Goal: Register for event/course

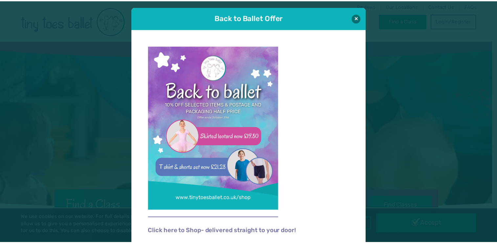
scroll to position [4, 0]
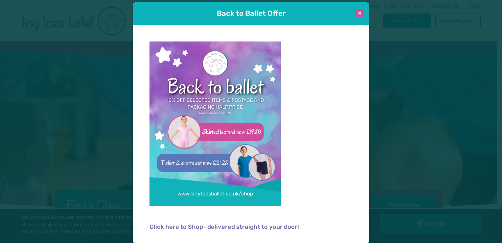
click at [356, 12] on button at bounding box center [359, 13] width 9 height 9
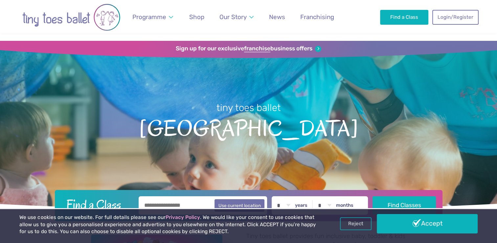
scroll to position [45, 0]
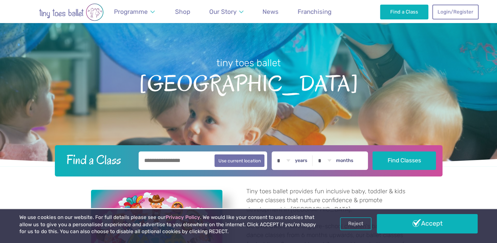
click at [159, 157] on input "text" at bounding box center [203, 160] width 129 height 18
click at [228, 162] on button "Use current location" at bounding box center [240, 160] width 50 height 12
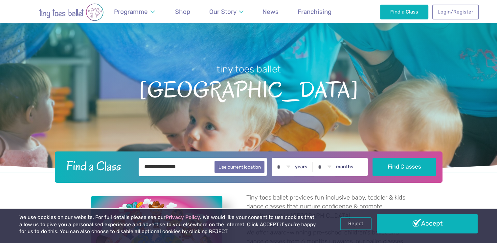
scroll to position [42, 0]
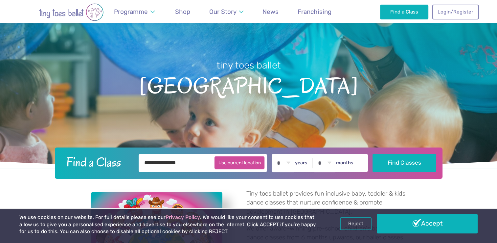
click at [244, 161] on button "Use current location" at bounding box center [240, 162] width 50 height 12
click at [162, 164] on input "**********" at bounding box center [203, 163] width 129 height 18
click at [162, 164] on input "******" at bounding box center [203, 163] width 129 height 18
type input "*"
click at [245, 161] on button "Use current location" at bounding box center [240, 162] width 50 height 12
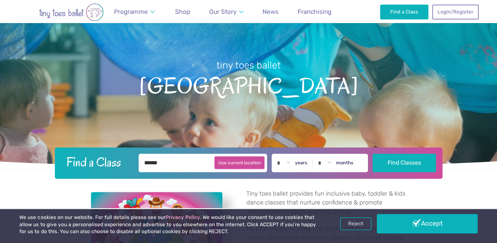
type input "**********"
click at [245, 161] on button "Use current location" at bounding box center [240, 162] width 50 height 12
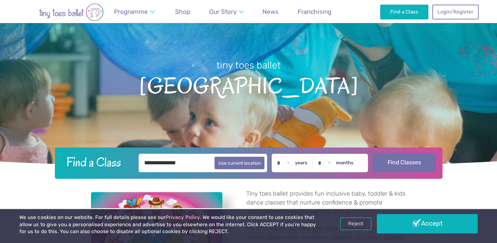
click at [404, 161] on button "Find Classes" at bounding box center [404, 162] width 63 height 18
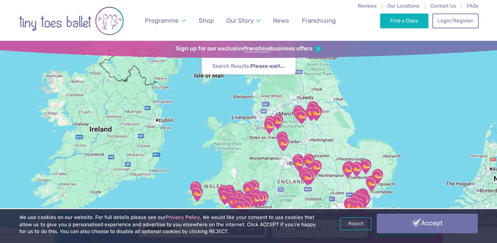
click at [402, 226] on link "Accept" at bounding box center [427, 222] width 101 height 19
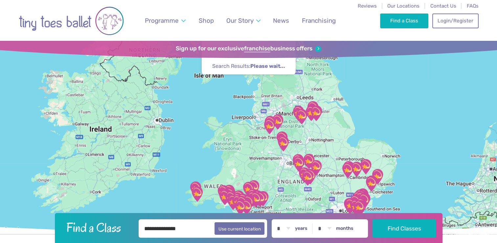
click at [402, 226] on button "Find Classes" at bounding box center [404, 228] width 63 height 18
click at [347, 173] on img "Trumpington Village Hall" at bounding box center [348, 170] width 16 height 16
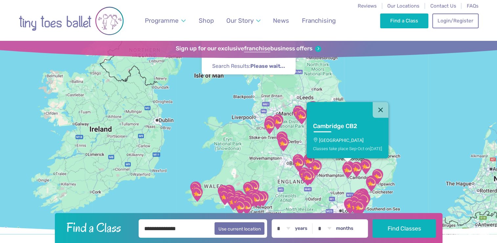
click at [347, 173] on img "Trumpington Village Hall" at bounding box center [348, 170] width 16 height 16
click at [337, 128] on h3 "Cambridge CB2" at bounding box center [341, 126] width 57 height 8
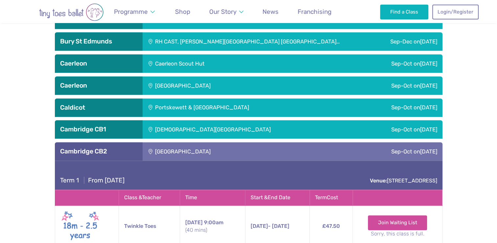
scroll to position [508, 0]
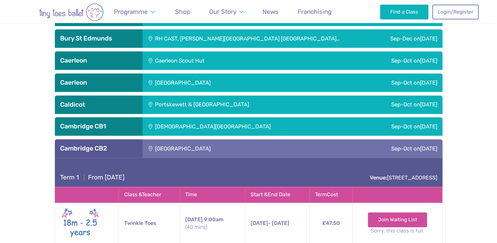
click at [208, 152] on div "[GEOGRAPHIC_DATA]" at bounding box center [228, 148] width 170 height 18
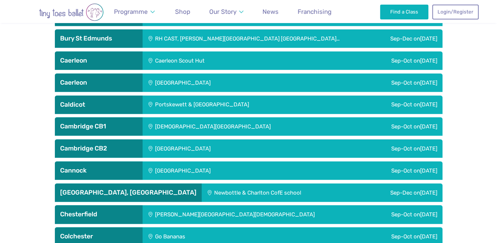
click at [208, 152] on div "[GEOGRAPHIC_DATA]" at bounding box center [228, 148] width 170 height 18
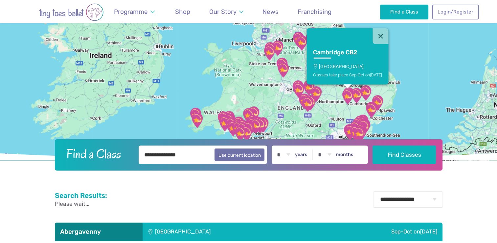
scroll to position [56, 0]
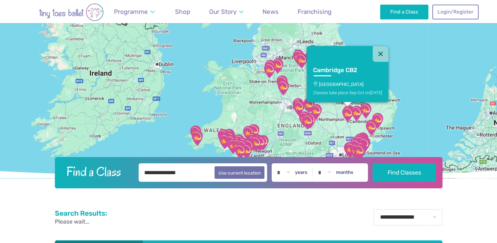
click at [329, 79] on link "Cambridge CB2 Trumpington Village Hall Classes take place Sep-Oct on Saturday" at bounding box center [348, 81] width 82 height 40
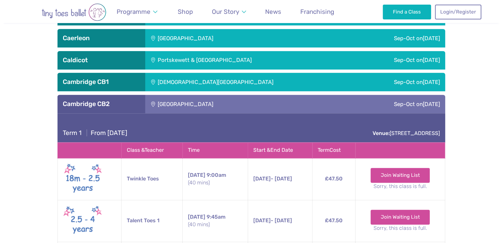
scroll to position [621, 0]
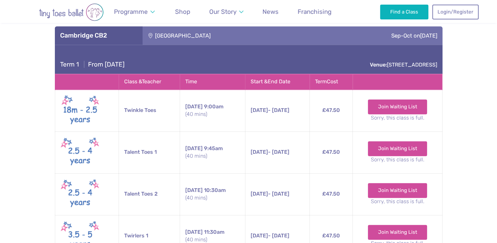
click at [193, 111] on small "(40 mins)" at bounding box center [212, 113] width 55 height 7
click at [391, 112] on link "Join Waiting List" at bounding box center [397, 106] width 59 height 14
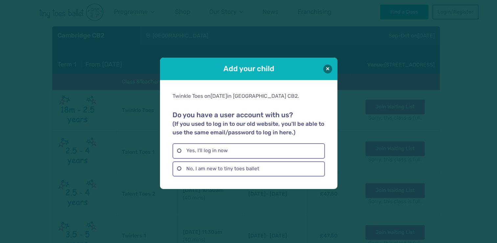
click at [391, 112] on div "Add your child Twinkle Toes on Saturday in Cambridge CB2. Do you have a user ac…" at bounding box center [248, 121] width 497 height 243
